Goal: Task Accomplishment & Management: Use online tool/utility

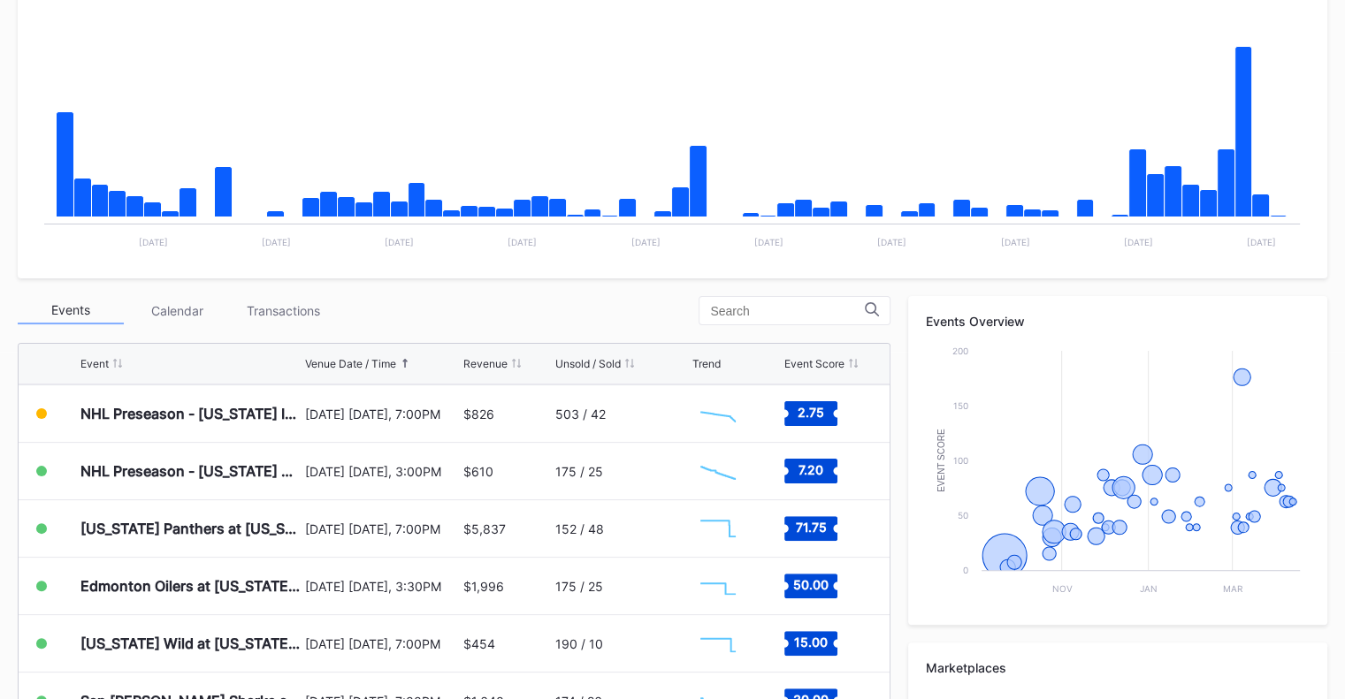
scroll to position [354, 0]
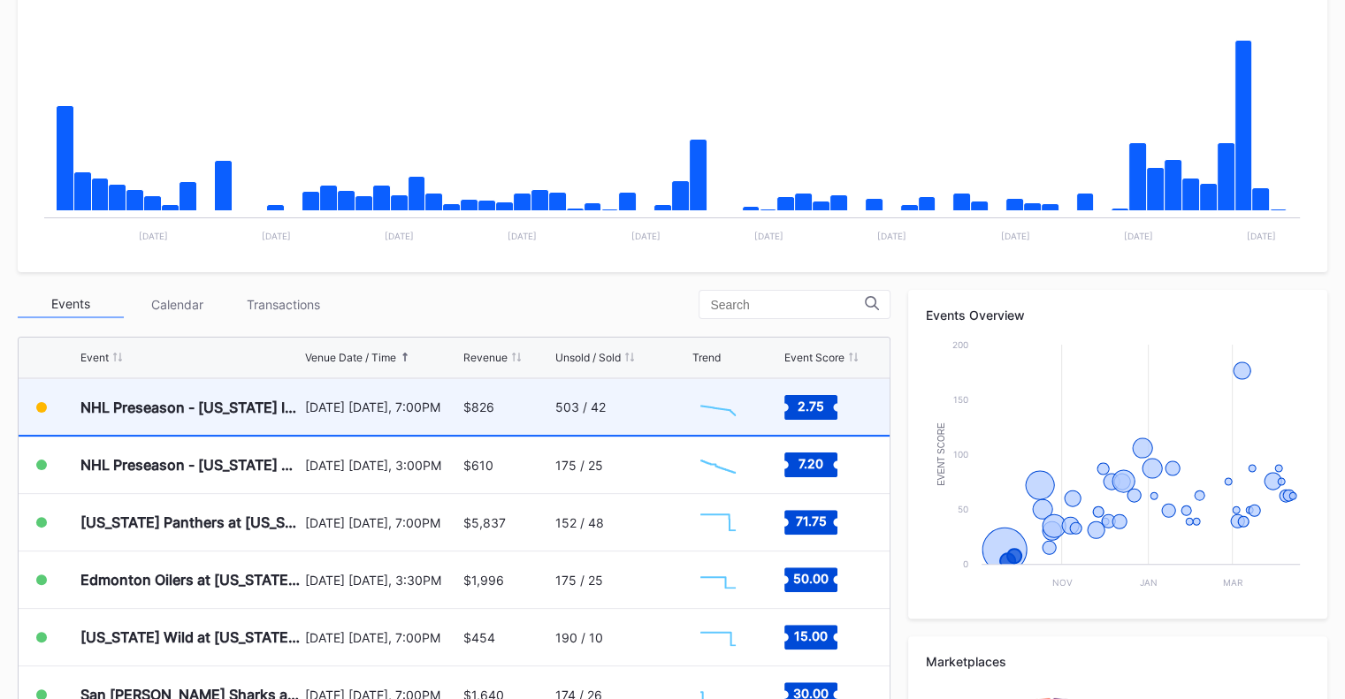
click at [463, 395] on div "$826" at bounding box center [507, 407] width 88 height 56
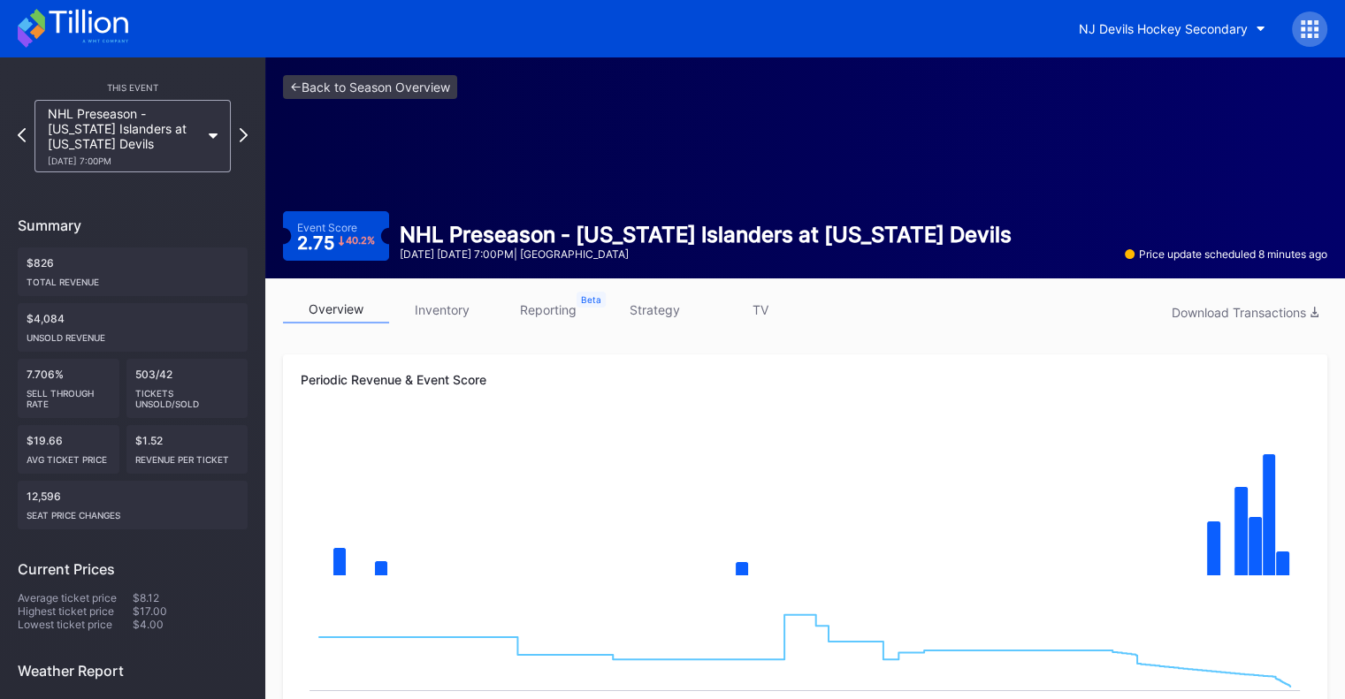
click at [441, 306] on link "inventory" at bounding box center [442, 309] width 106 height 27
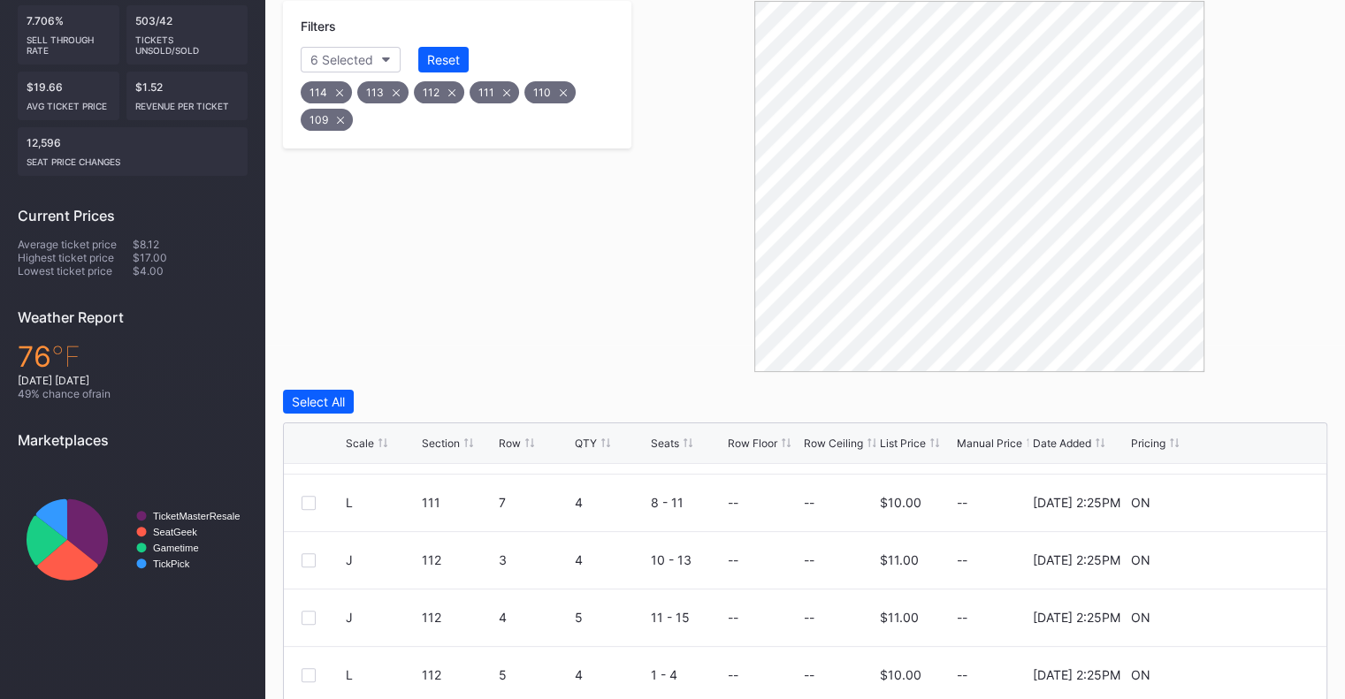
scroll to position [88, 0]
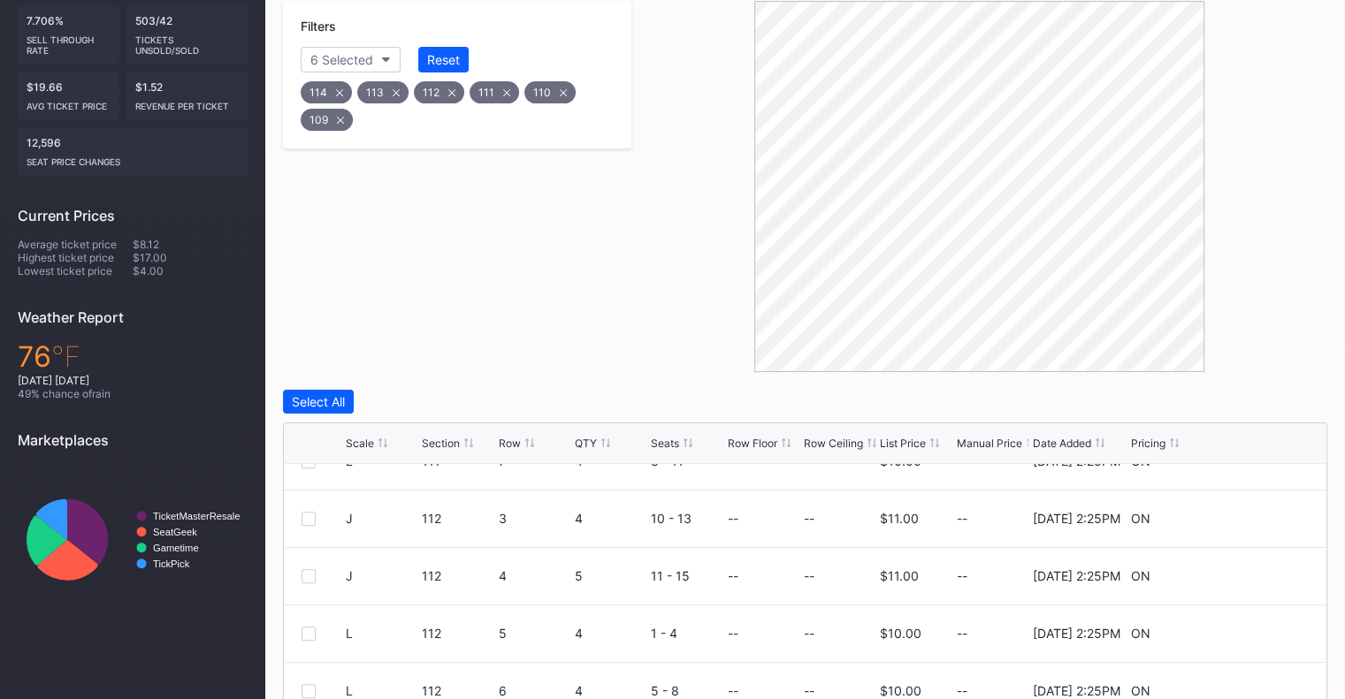
click at [587, 451] on div "Scale Section Row QTY Seats Row Floor Row Ceiling List Price Manual Price Date …" at bounding box center [805, 443] width 1042 height 41
click at [593, 434] on div "Scale Section Row QTY Seats Row Floor Row Ceiling List Price Manual Price Date …" at bounding box center [805, 443] width 1042 height 41
click at [594, 439] on div "QTY" at bounding box center [586, 443] width 22 height 13
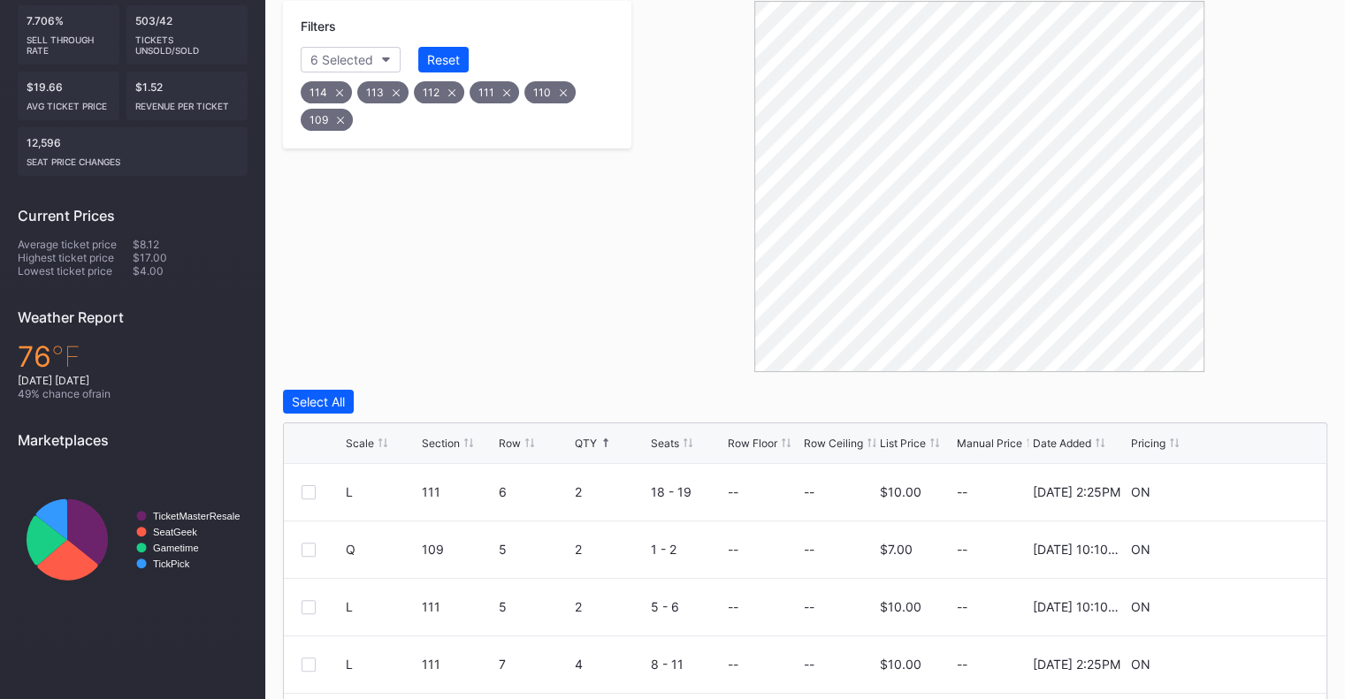
click at [594, 439] on div "QTY" at bounding box center [586, 443] width 22 height 13
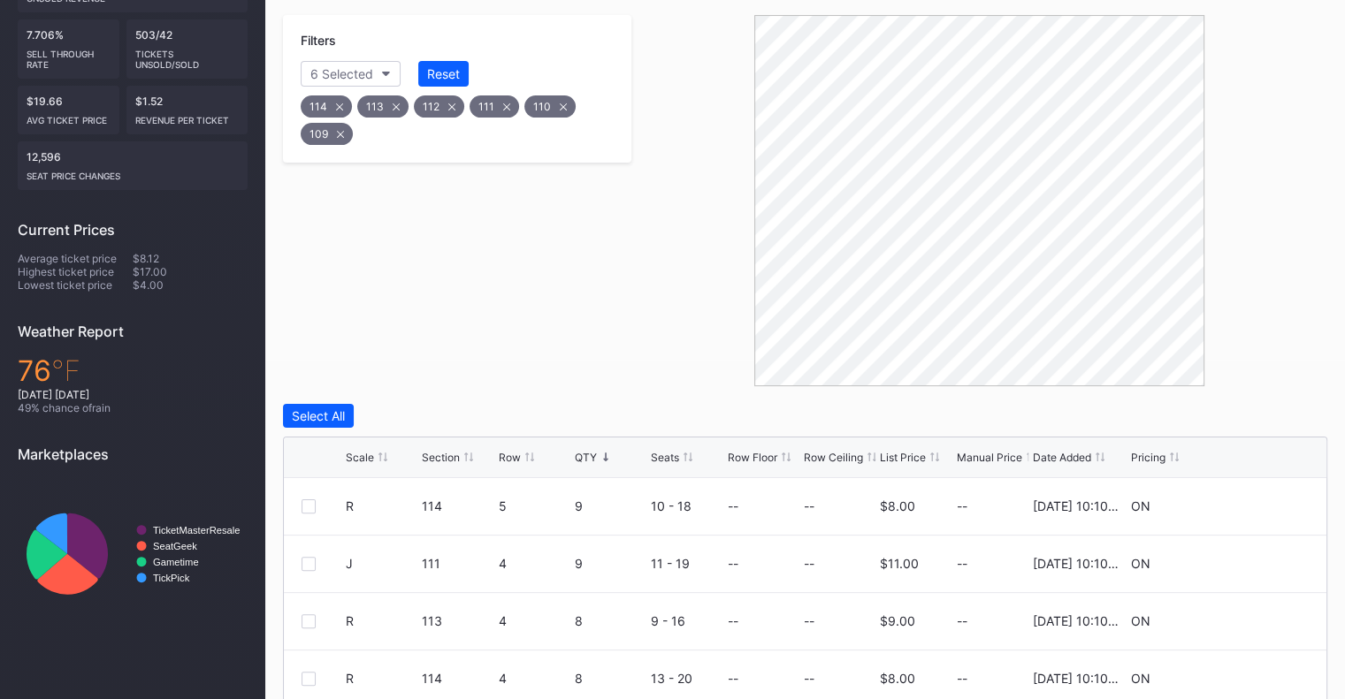
scroll to position [316, 0]
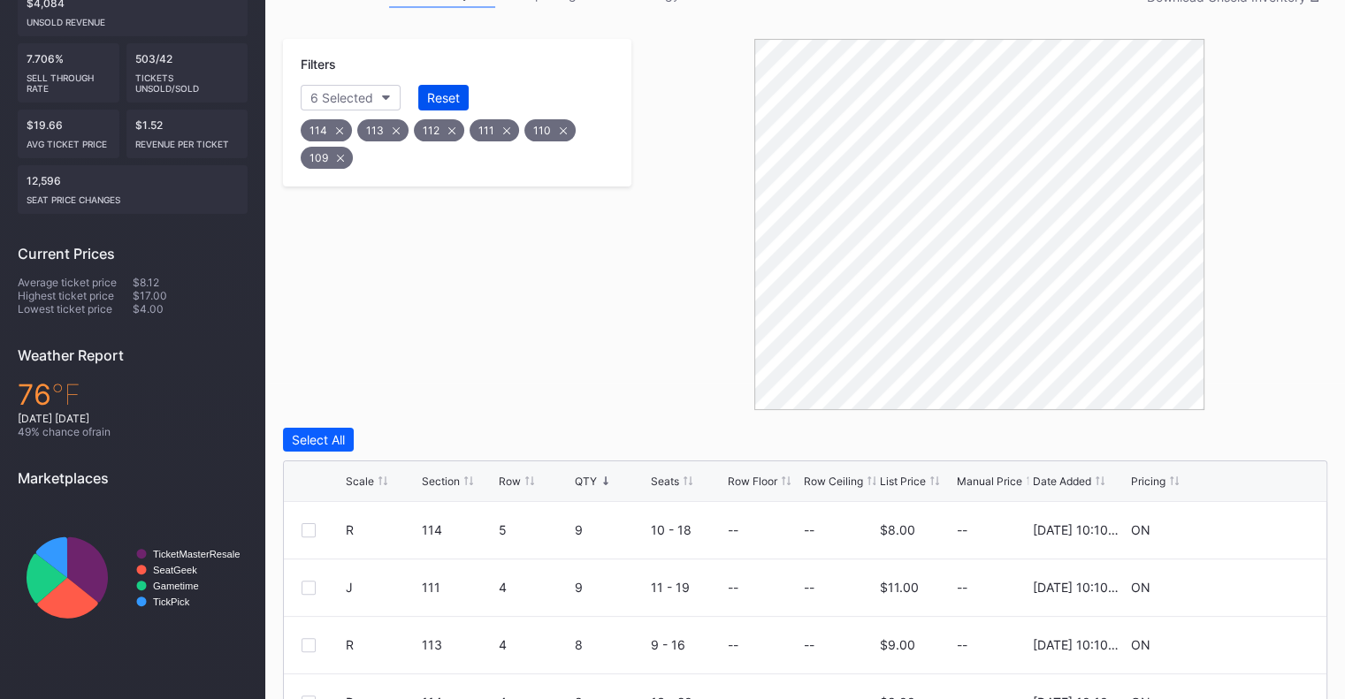
click at [427, 98] on div "Reset" at bounding box center [443, 97] width 33 height 15
click at [439, 95] on div "Reset" at bounding box center [443, 97] width 33 height 15
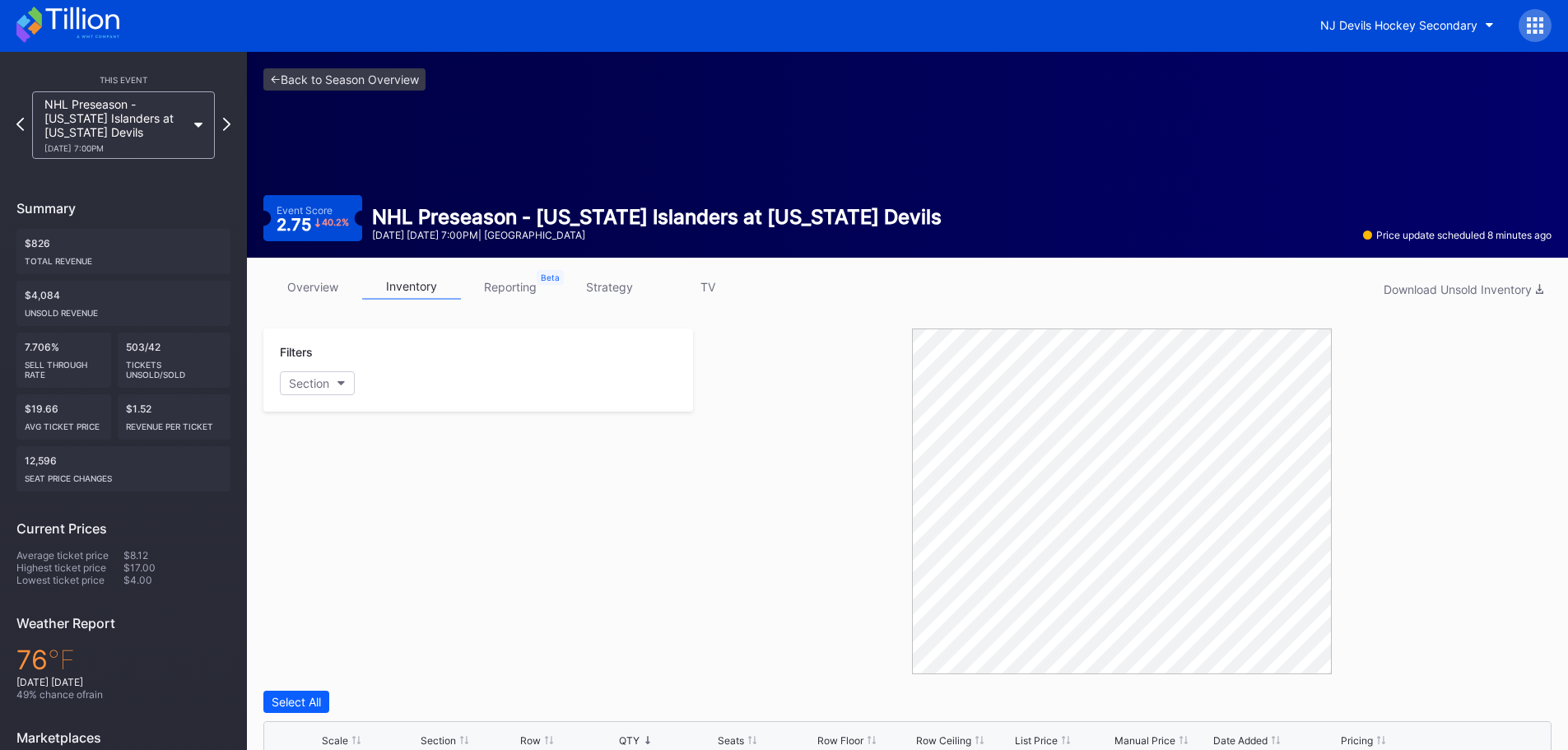
scroll to position [0, 0]
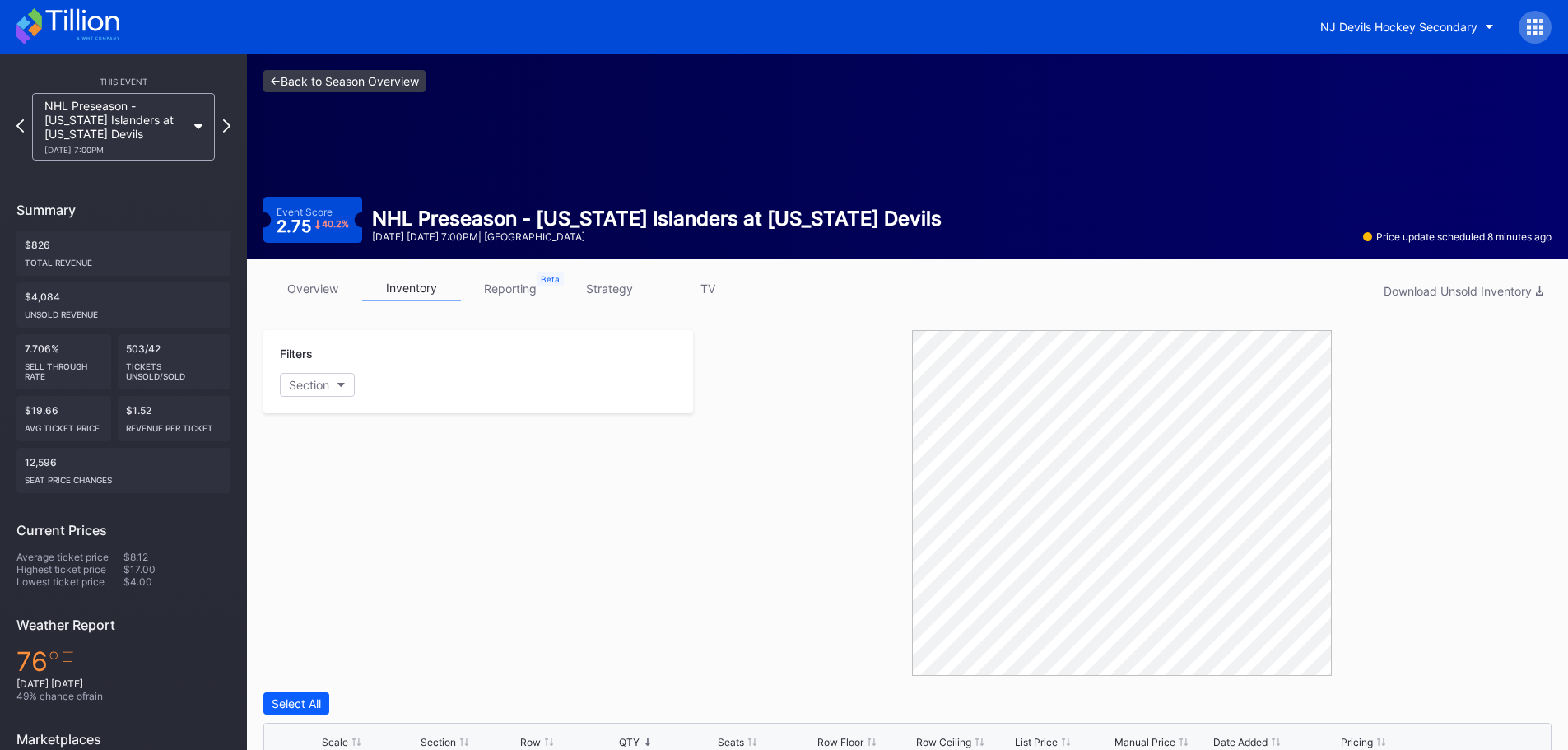
click at [282, 81] on link "<- Back to Season Overview" at bounding box center [345, 81] width 162 height 22
